Goal: Task Accomplishment & Management: Use online tool/utility

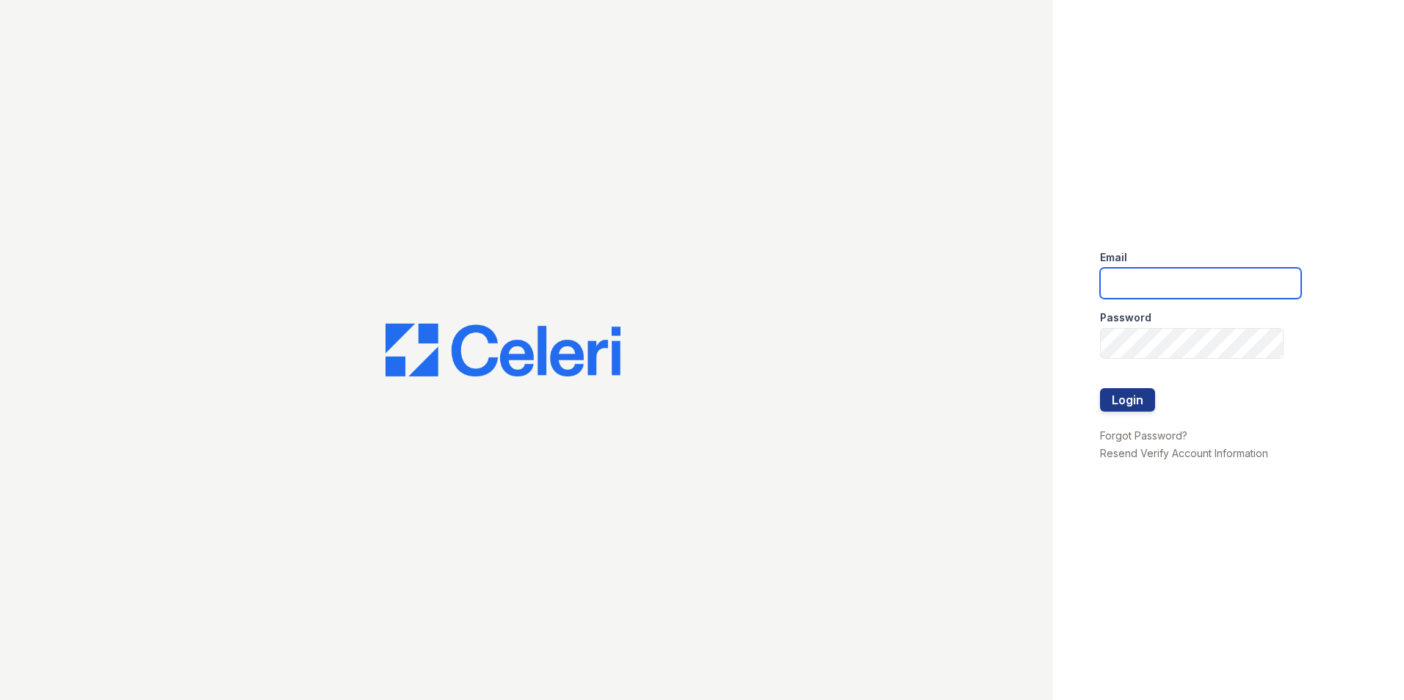
type input "jcallaway@mmgmgt.com"
click at [1120, 416] on div at bounding box center [1200, 419] width 201 height 15
click at [1123, 402] on button "Login" at bounding box center [1127, 399] width 55 height 23
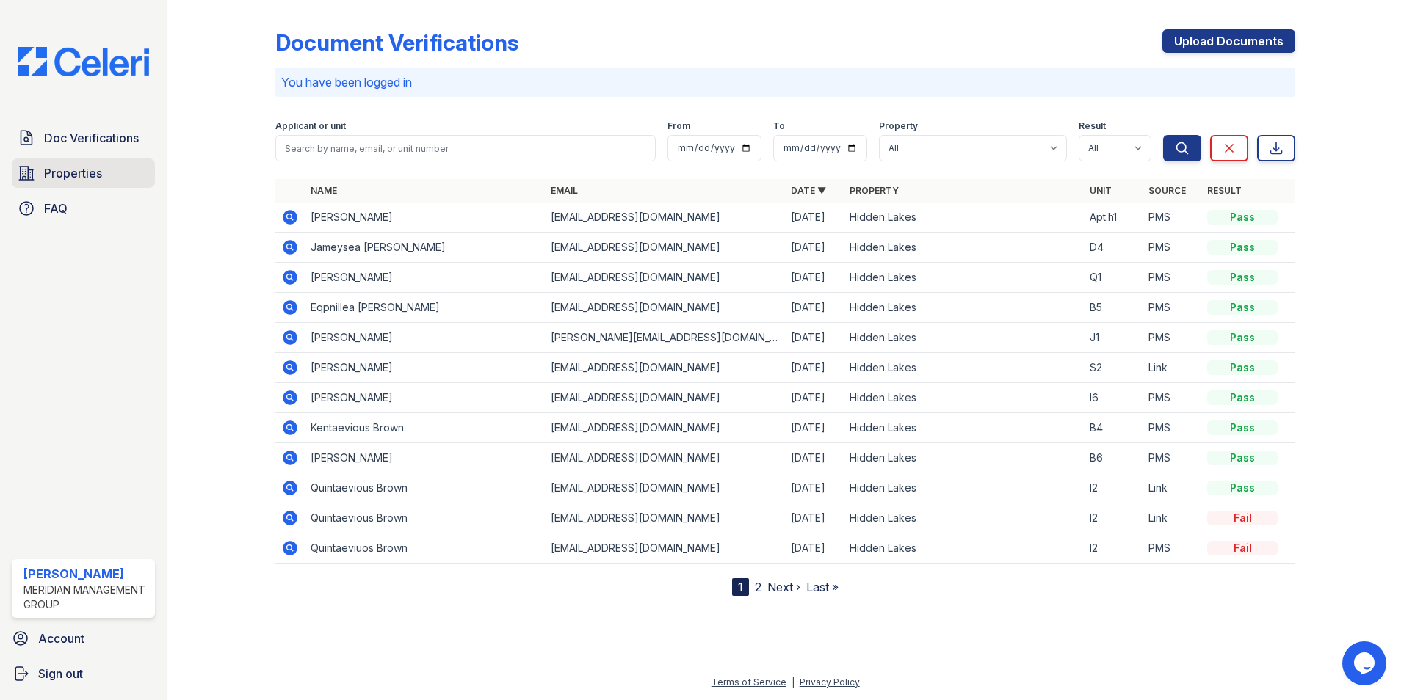
click at [101, 182] on span "Properties" at bounding box center [73, 173] width 58 height 18
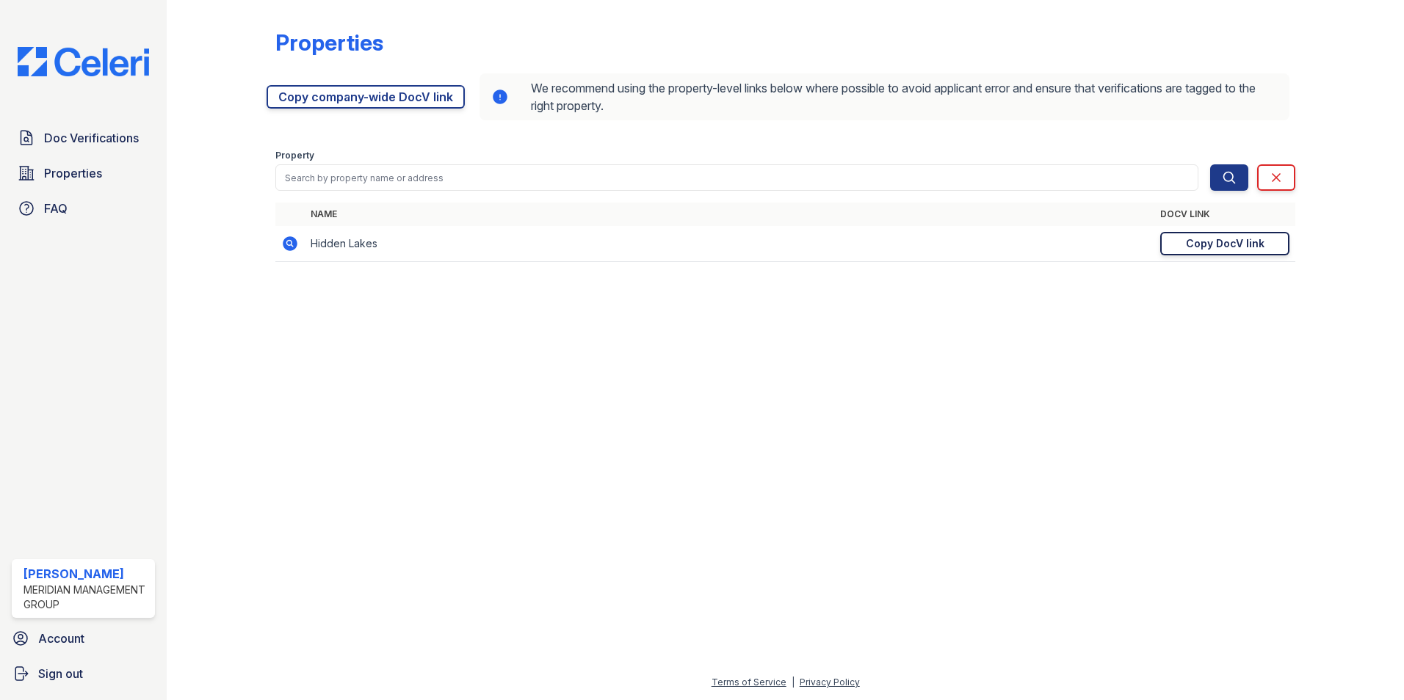
click at [1253, 241] on div "Copy DocV link" at bounding box center [1225, 243] width 79 height 15
click at [108, 134] on span "Doc Verifications" at bounding box center [91, 138] width 95 height 18
